Goal: Information Seeking & Learning: Learn about a topic

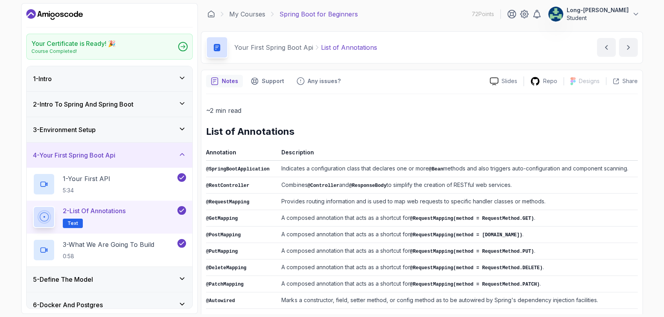
click at [197, 139] on div "Your Certificate is Ready! 🎉 Course Completed! 1 - Intro 2 - Intro To Spring An…" at bounding box center [109, 158] width 177 height 311
click at [81, 281] on h3 "5 - Define The Model" at bounding box center [63, 279] width 60 height 9
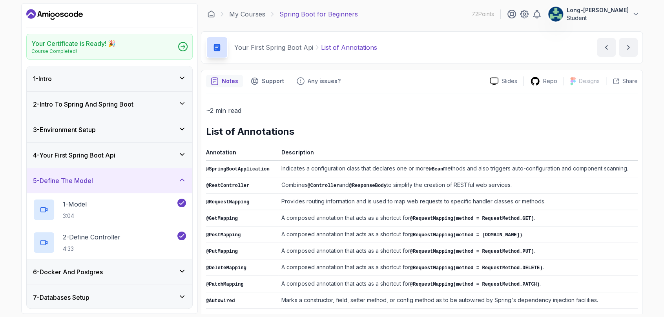
click at [91, 273] on h3 "6 - Docker And Postgres" at bounding box center [68, 272] width 70 height 9
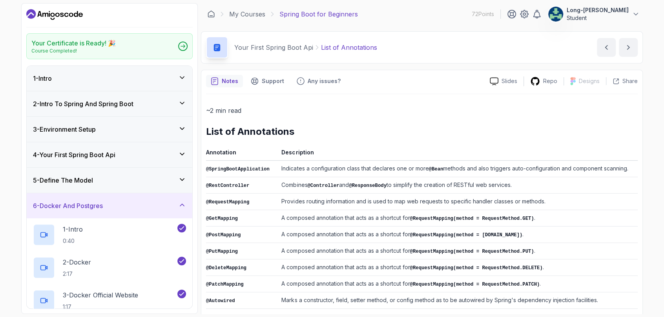
click at [195, 278] on div "Your Certificate is Ready! 🎉 Course Completed! 1 - Intro 2 - Intro To Spring An…" at bounding box center [109, 158] width 177 height 311
click at [46, 204] on h3 "6 - Docker And Postgres" at bounding box center [68, 205] width 70 height 9
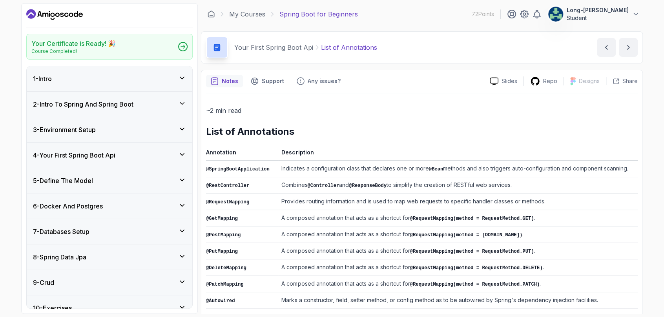
click at [69, 231] on h3 "7 - Databases Setup" at bounding box center [61, 231] width 56 height 9
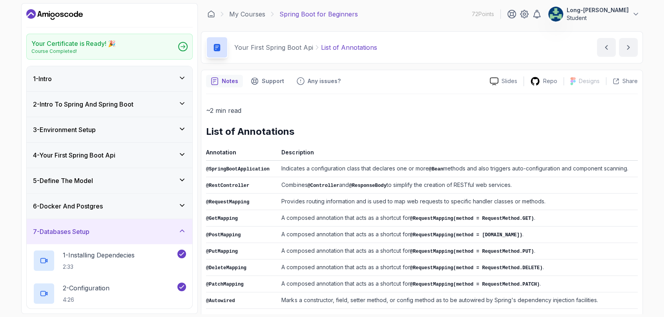
click at [83, 208] on h3 "6 - Docker And Postgres" at bounding box center [68, 206] width 70 height 9
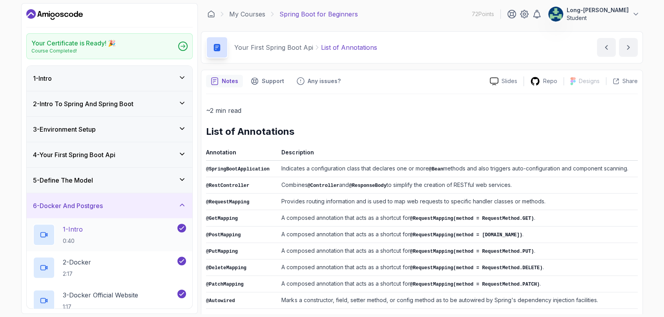
click at [95, 226] on div "1 - Intro 0:40" at bounding box center [104, 235] width 143 height 22
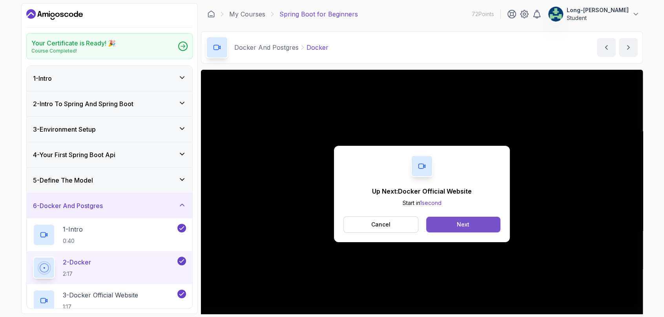
click at [461, 228] on div "Next" at bounding box center [463, 225] width 13 height 8
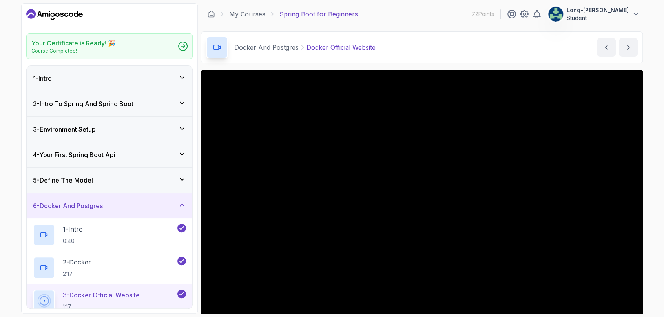
click at [196, 236] on div "Your Certificate is Ready! 🎉 Course Completed! 1 - Intro 2 - Intro To Spring An…" at bounding box center [109, 158] width 177 height 311
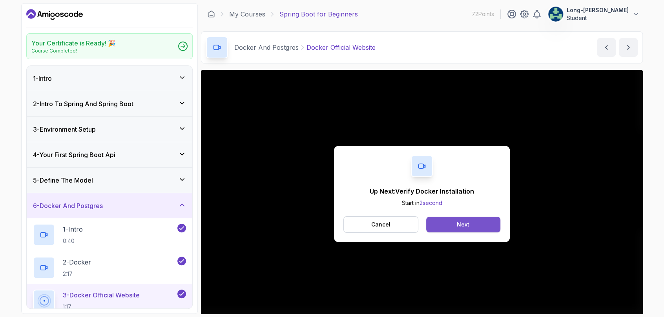
click at [451, 220] on button "Next" at bounding box center [463, 225] width 74 height 16
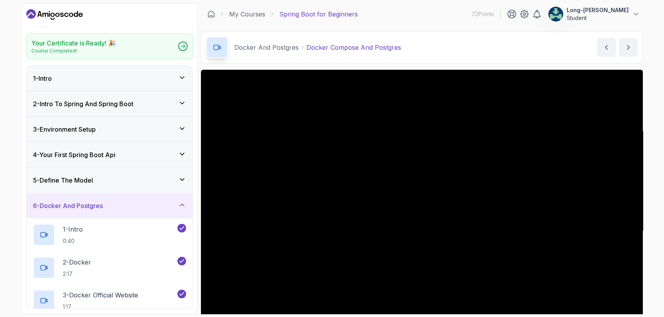
click at [436, 17] on div "My Courses Spring Boot for Beginners 72 Points Long-[PERSON_NAME] Student" at bounding box center [422, 14] width 442 height 22
click at [427, 27] on main "My Courses Spring Boot for Beginners 72 Points Long-[PERSON_NAME] Student 6 - D…" at bounding box center [422, 158] width 442 height 311
click at [454, 38] on div "Docker And Postgres Docker Compose And Postgres Docker Compose And Postgres by …" at bounding box center [422, 47] width 442 height 32
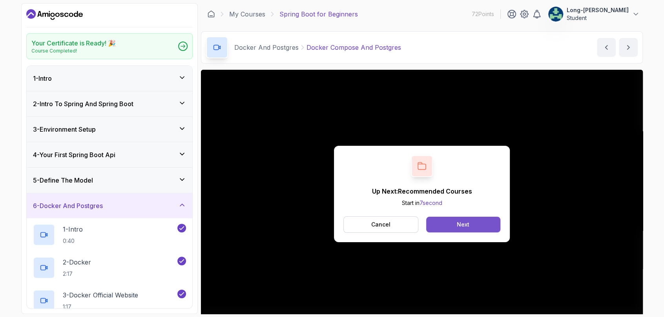
click at [470, 227] on button "Next" at bounding box center [463, 225] width 74 height 16
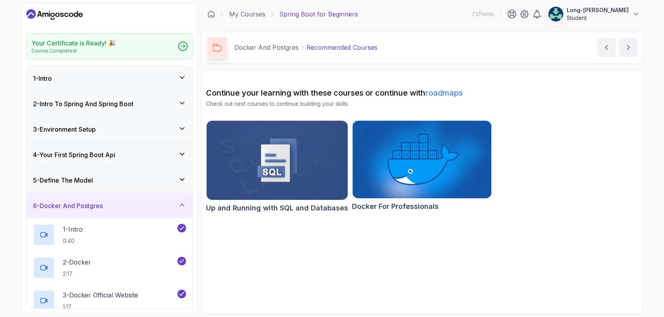
click at [495, 177] on div "Up and Running with SQL and Databases Docker For Professionals" at bounding box center [421, 168] width 431 height 96
click at [203, 255] on section "Continue your learning with these courses or continue with roadmaps Check out n…" at bounding box center [422, 192] width 442 height 244
click at [183, 206] on icon at bounding box center [182, 205] width 8 height 8
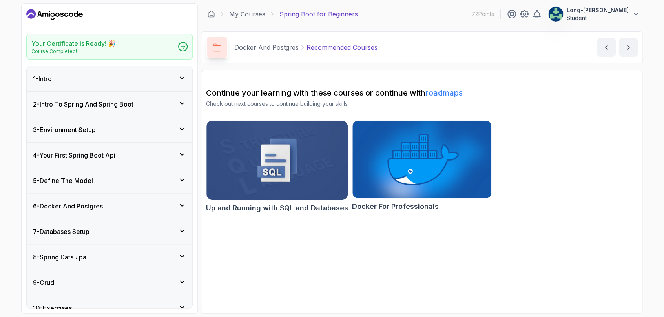
click at [183, 206] on icon at bounding box center [182, 206] width 8 height 8
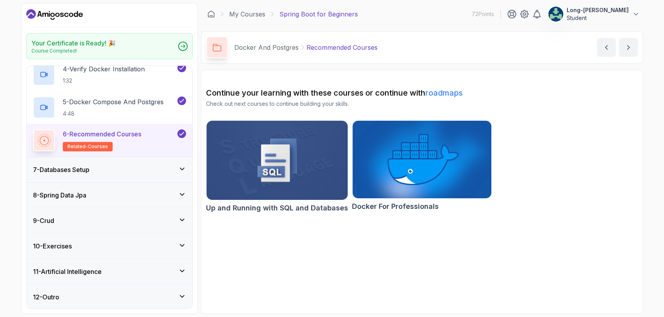
scroll to position [260, 0]
click at [181, 168] on icon at bounding box center [182, 169] width 4 height 2
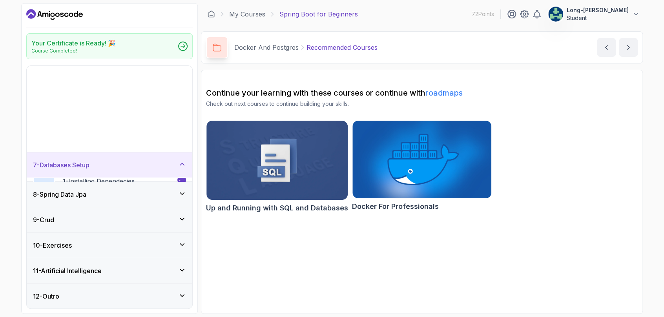
scroll to position [62, 0]
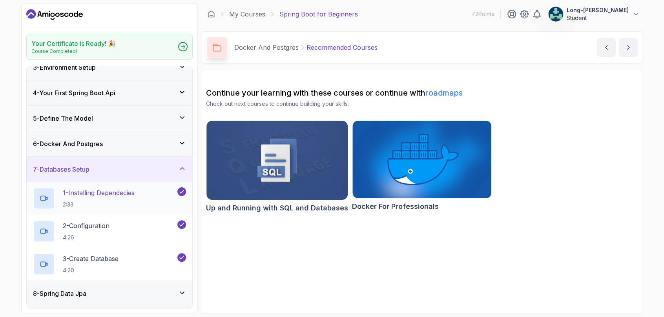
click at [131, 191] on p "1 - Installing Dependecies" at bounding box center [99, 192] width 72 height 9
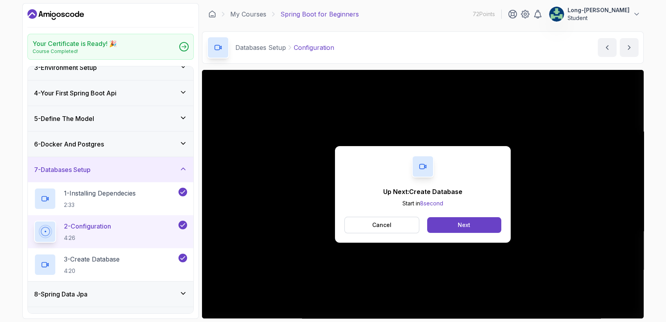
click at [287, 185] on div "Up Next: Create Database Start in 8 second Cancel Next" at bounding box center [423, 194] width 442 height 248
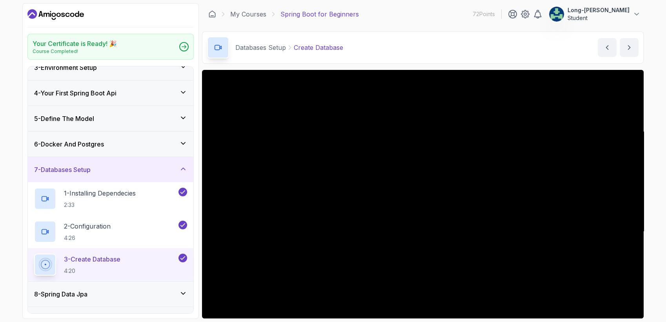
click at [495, 117] on div "Your Certificate is Ready! 🎉 Course Completed! 1 - Intro 2 - Intro To Spring An…" at bounding box center [333, 161] width 666 height 322
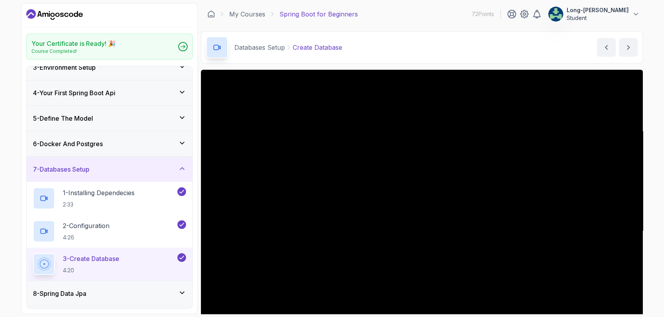
click at [495, 205] on div "Your Certificate is Ready! 🎉 Course Completed! 1 - Intro 2 - Intro To Spring An…" at bounding box center [332, 158] width 664 height 317
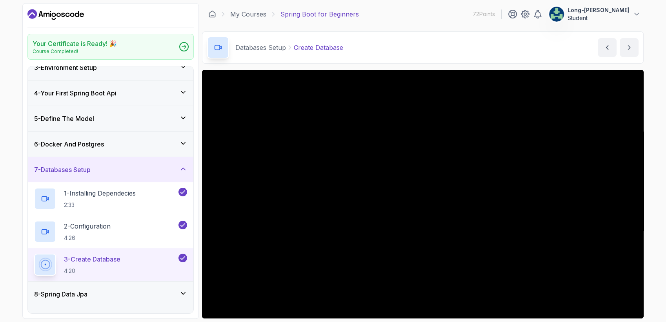
click at [390, 41] on div "Databases Setup Create Database Create Database by [PERSON_NAME]" at bounding box center [423, 47] width 442 height 32
click at [87, 144] on h3 "6 - Docker And Postgres" at bounding box center [69, 143] width 70 height 9
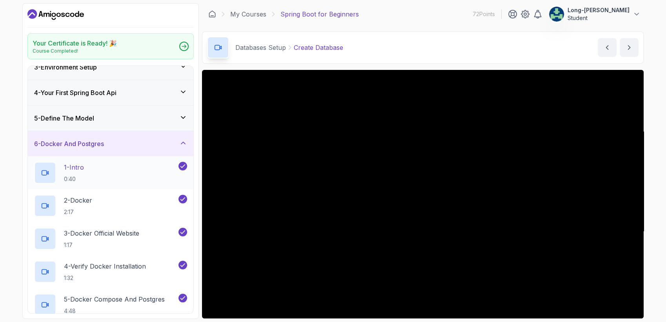
click at [90, 171] on div "1 - Intro 0:40" at bounding box center [105, 173] width 143 height 22
click at [495, 277] on div "Your Certificate is Ready! 🎉 Course Completed! 1 - Intro 2 - Intro To Spring An…" at bounding box center [333, 161] width 666 height 322
click at [495, 255] on div "Your Certificate is Ready! 🎉 Course Completed! 1 - Intro 2 - Intro To Spring An…" at bounding box center [333, 161] width 666 height 322
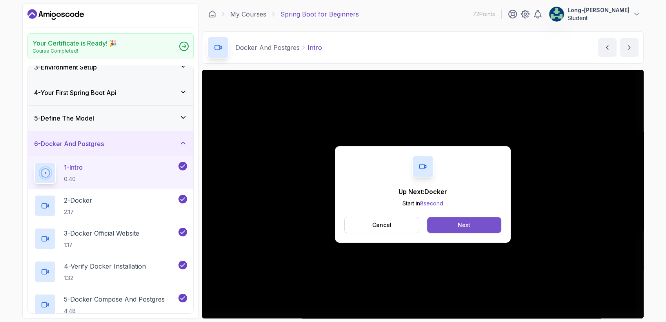
click at [481, 229] on button "Next" at bounding box center [464, 225] width 74 height 16
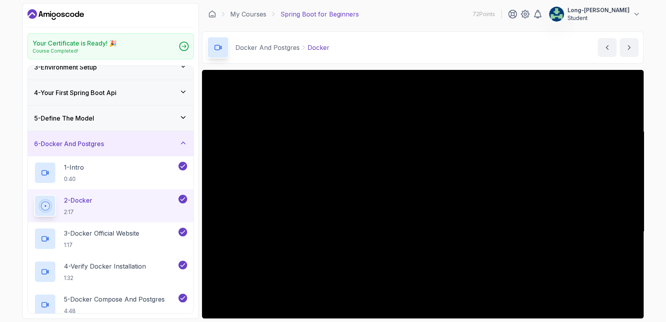
click at [495, 288] on div "Your Certificate is Ready! 🎉 Course Completed! 1 - Intro 2 - Intro To Spring An…" at bounding box center [333, 161] width 666 height 322
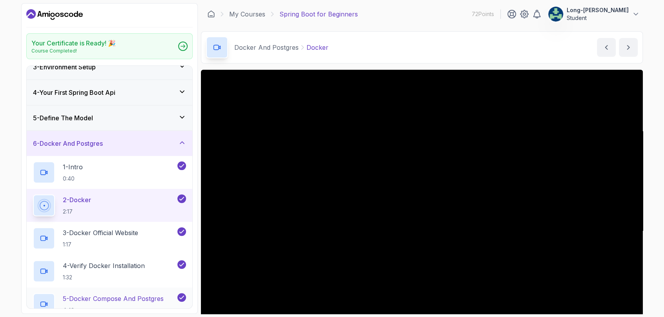
click at [109, 299] on p "5 - Docker Compose And Postgres" at bounding box center [113, 298] width 101 height 9
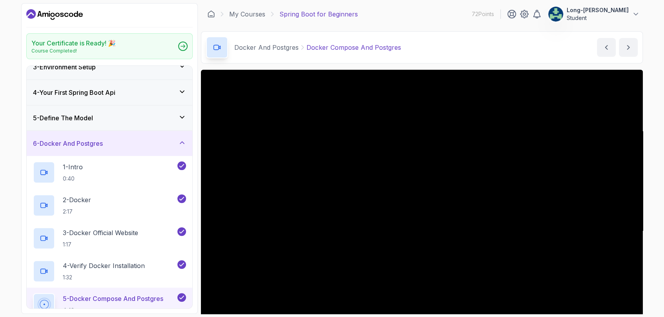
click at [495, 245] on div "Your Certificate is Ready! 🎉 Course Completed! 1 - Intro 2 - Intro To Spring An…" at bounding box center [332, 158] width 664 height 317
click at [142, 300] on p "5 - Docker Compose And Postgres" at bounding box center [113, 298] width 100 height 9
click at [495, 196] on div "Your Certificate is Ready! 🎉 Course Completed! 1 - Intro 2 - Intro To Spring An…" at bounding box center [332, 158] width 664 height 317
click at [13, 158] on div "Your Certificate is Ready! 🎉 Course Completed! 1 - Intro 2 - Intro To Spring An…" at bounding box center [332, 158] width 664 height 317
